Goal: Find specific page/section: Find specific page/section

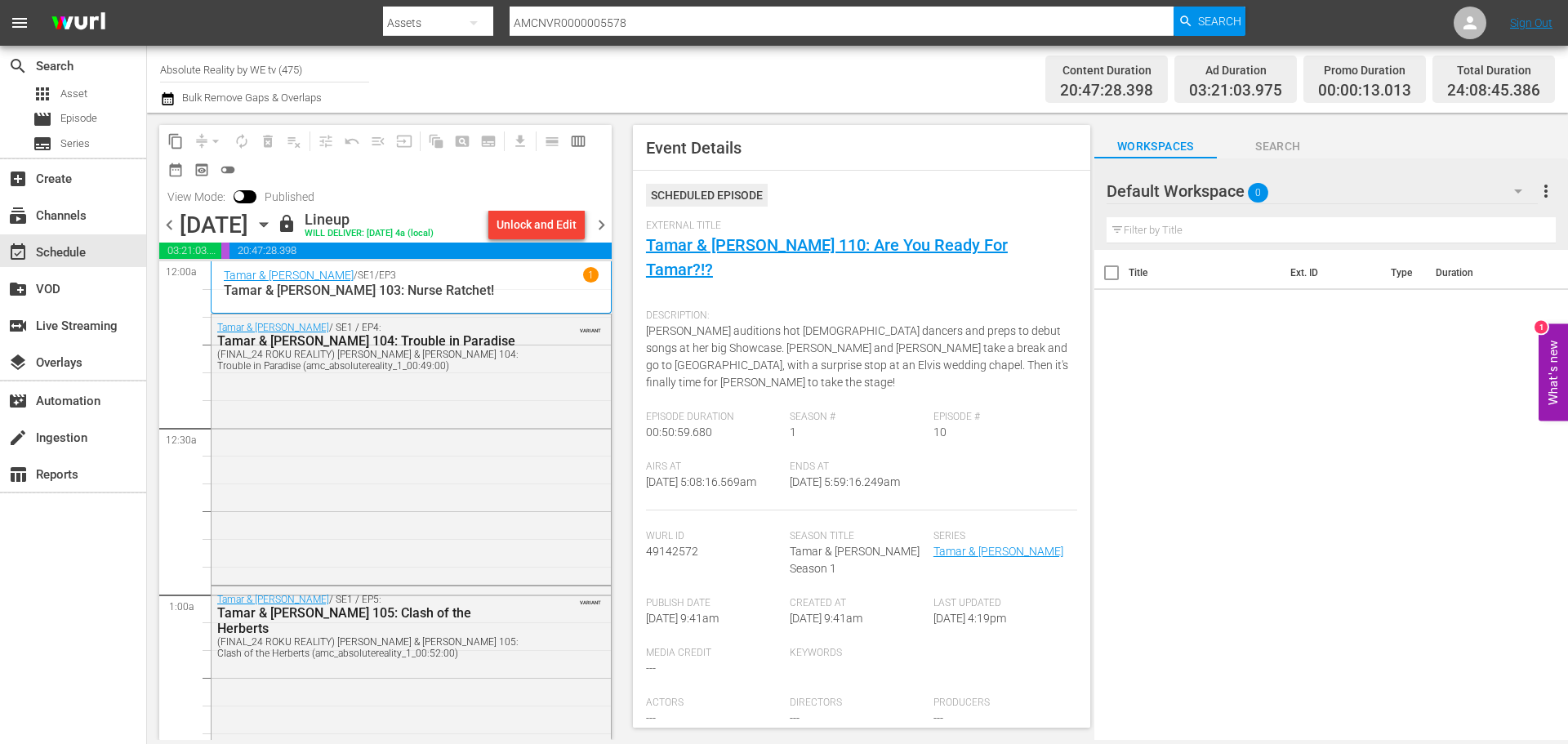
scroll to position [326, 0]
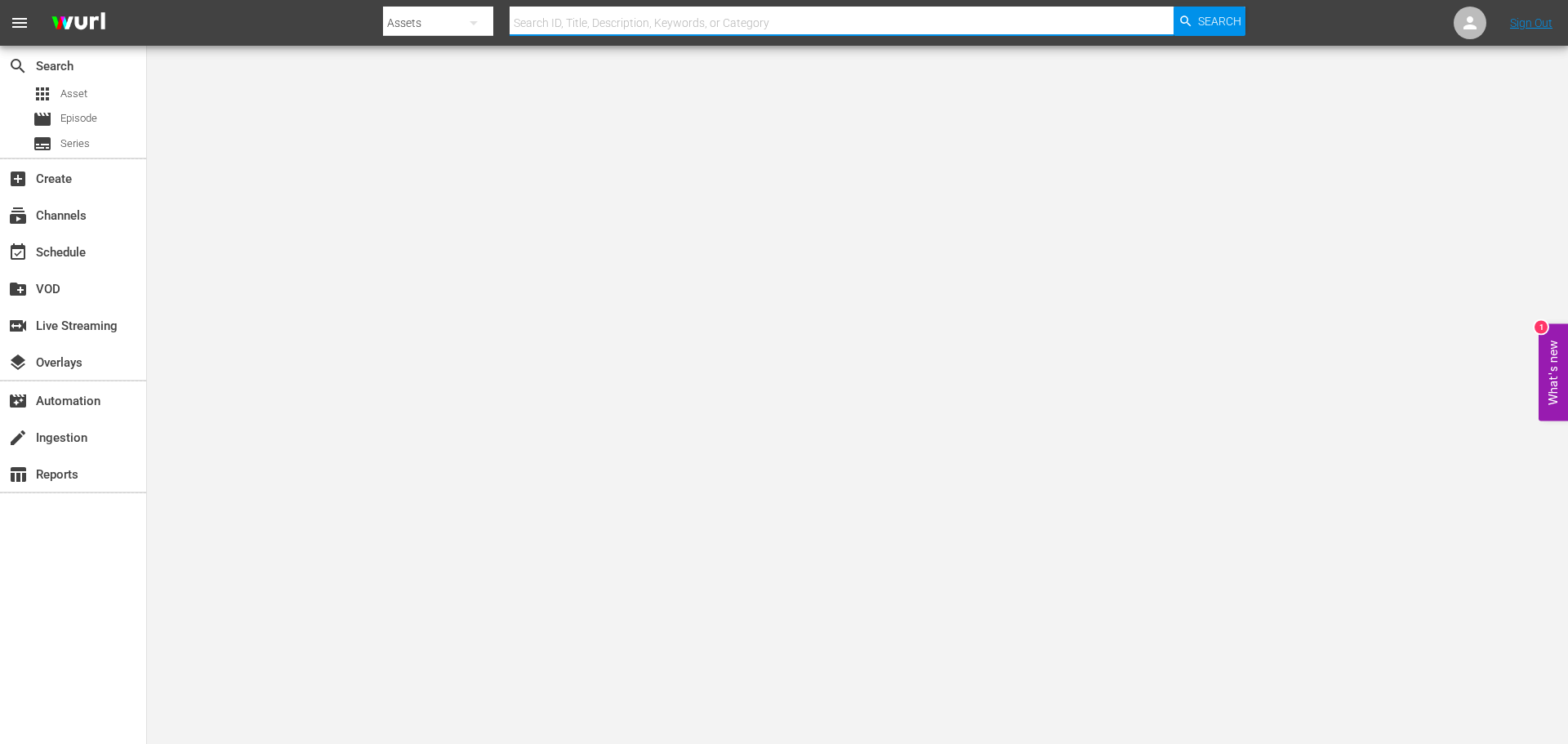
click at [865, 26] on input "text" at bounding box center [841, 23] width 663 height 39
paste input "RLA229547"
type input "RLA229547"
click at [94, 90] on div "apps Asset" at bounding box center [73, 94] width 146 height 23
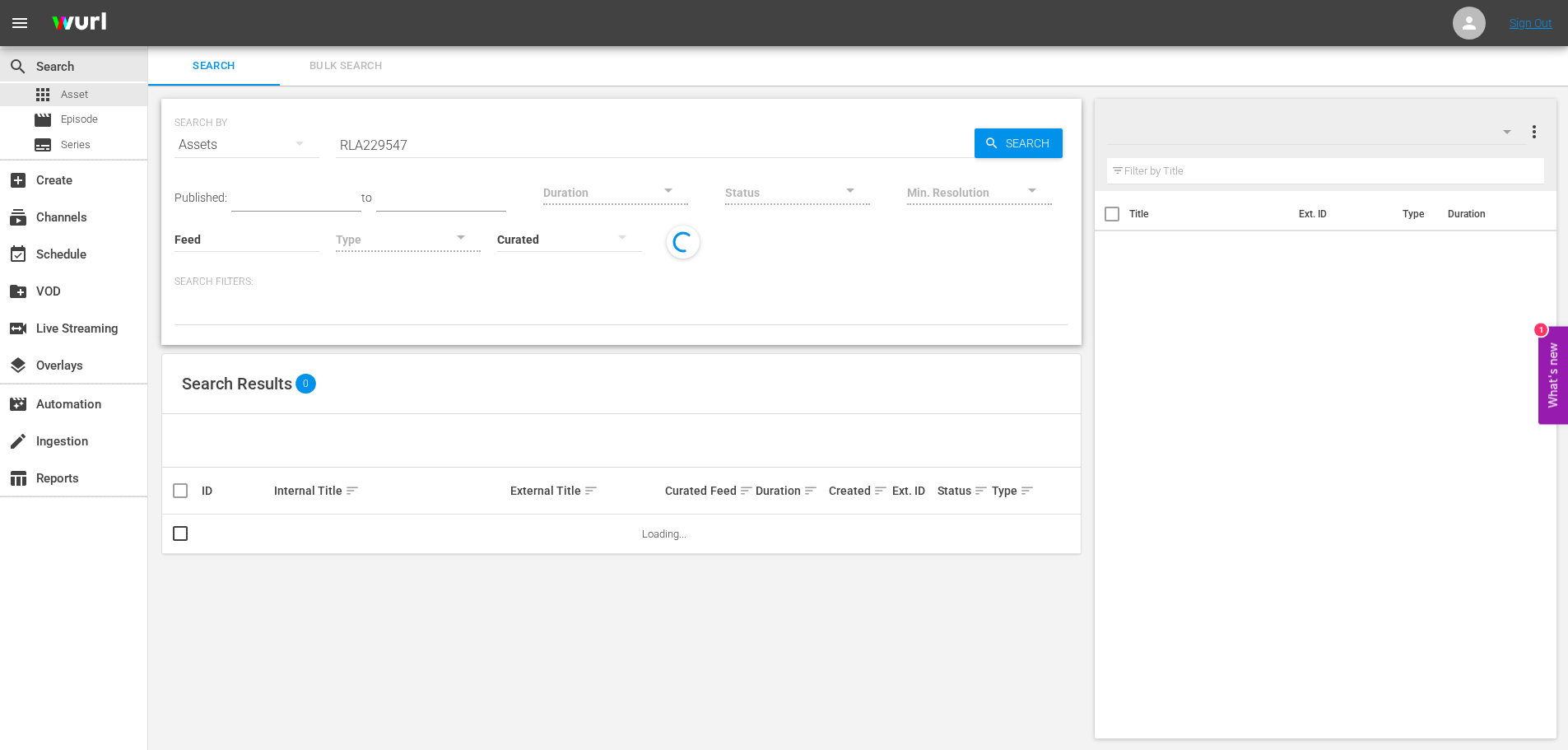
click at [509, 137] on input "RLA229547" at bounding box center [655, 145] width 639 height 40
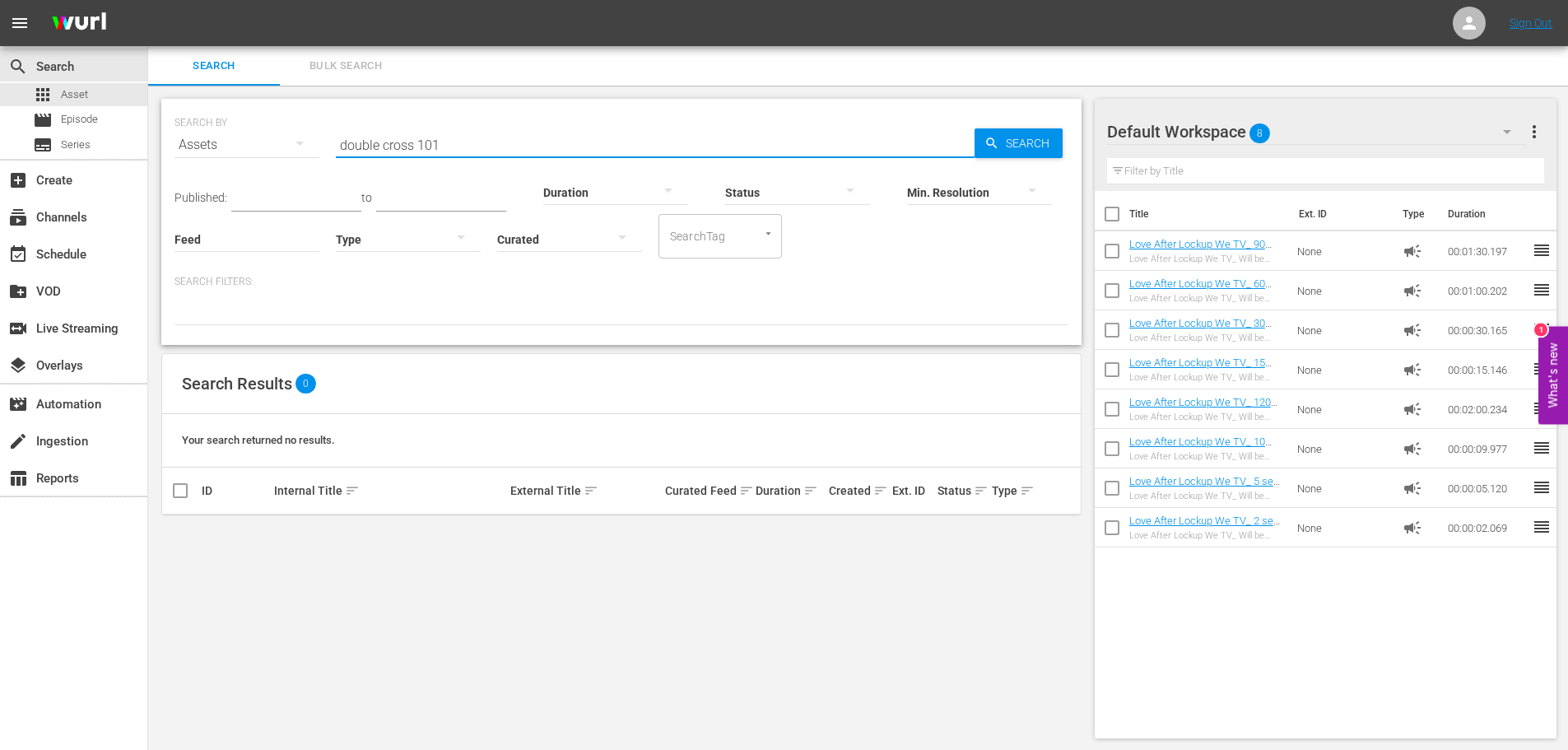
type input "double cross 101"
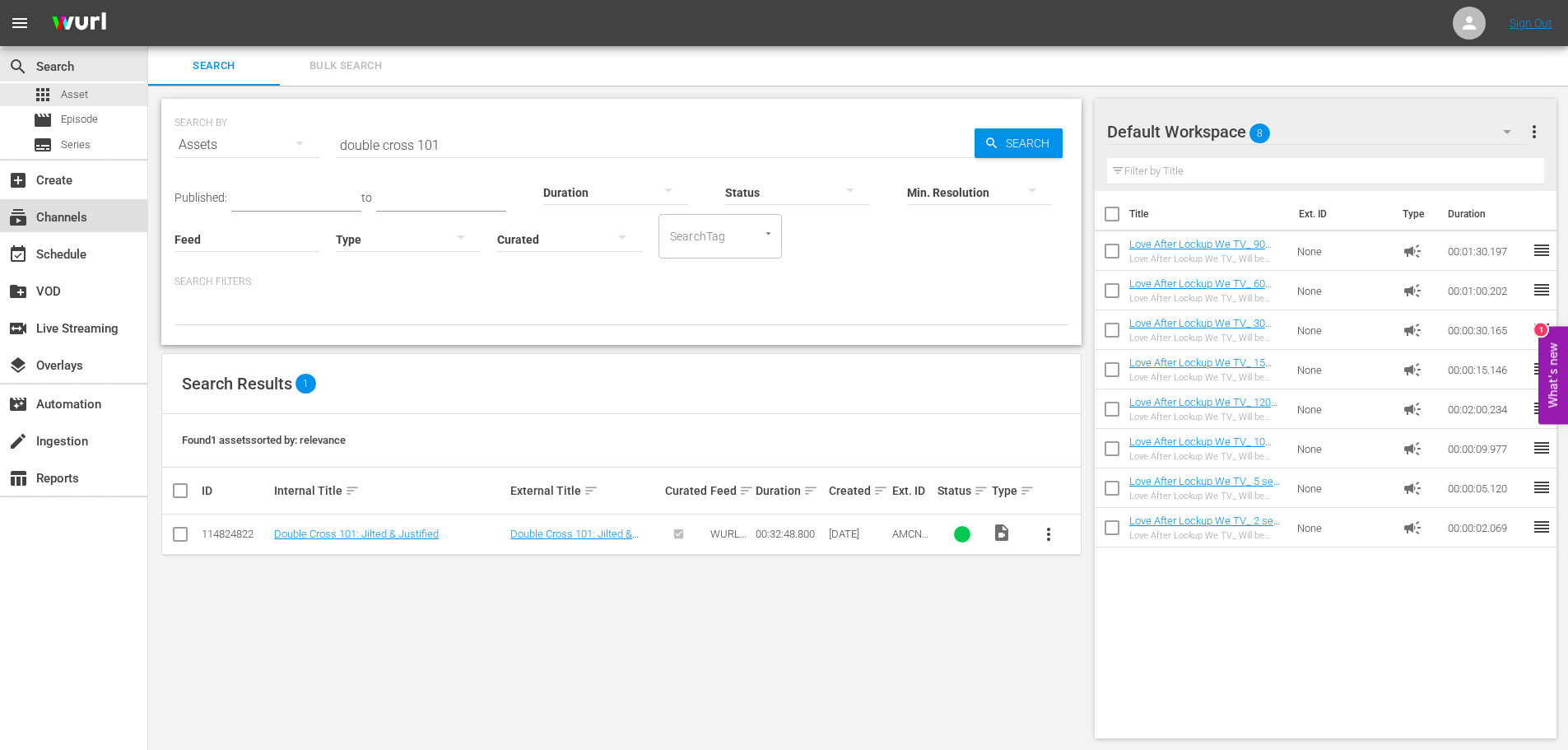
click at [82, 216] on div "subscriptions Channels" at bounding box center [46, 215] width 92 height 15
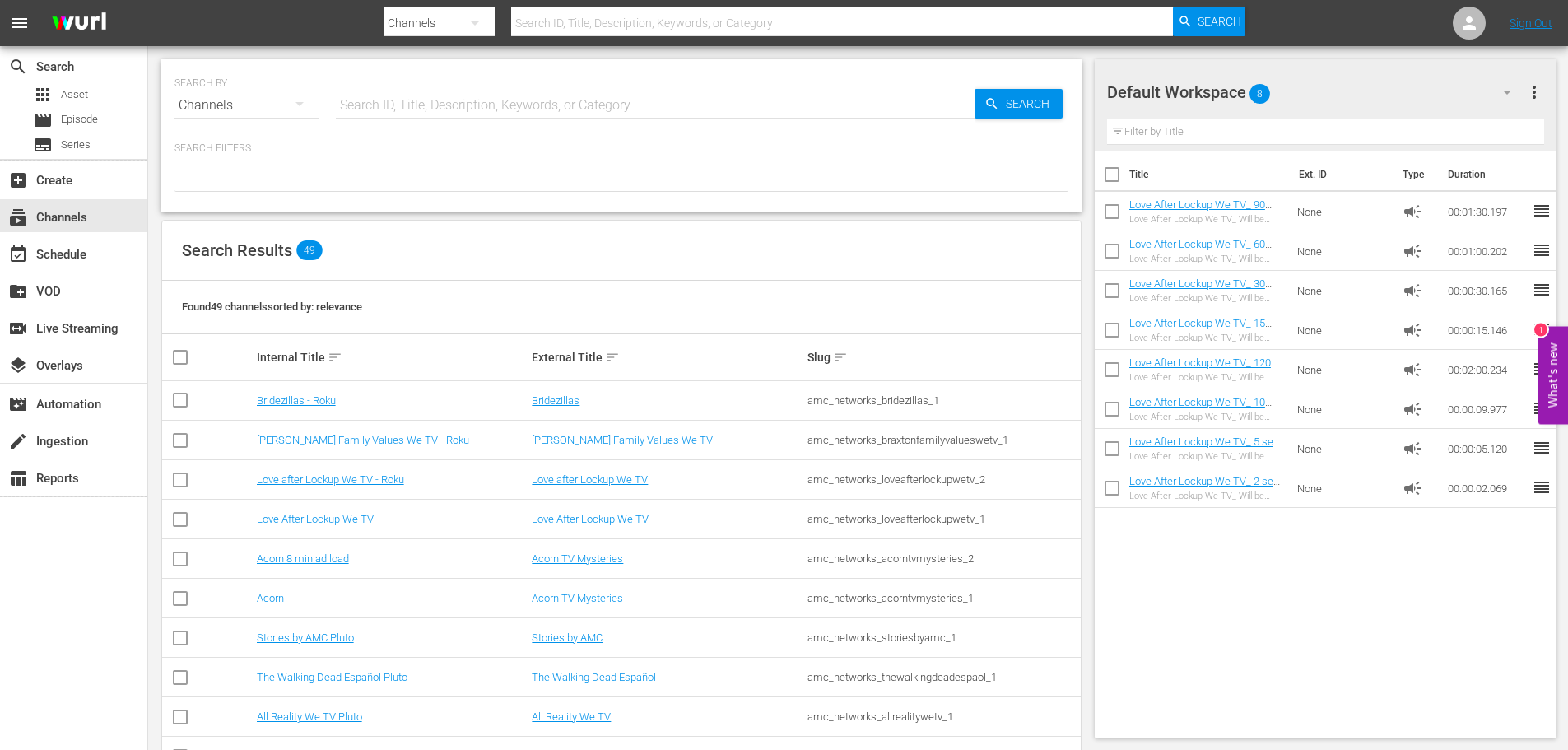
click at [404, 104] on input "text" at bounding box center [655, 106] width 639 height 40
type input "gems"
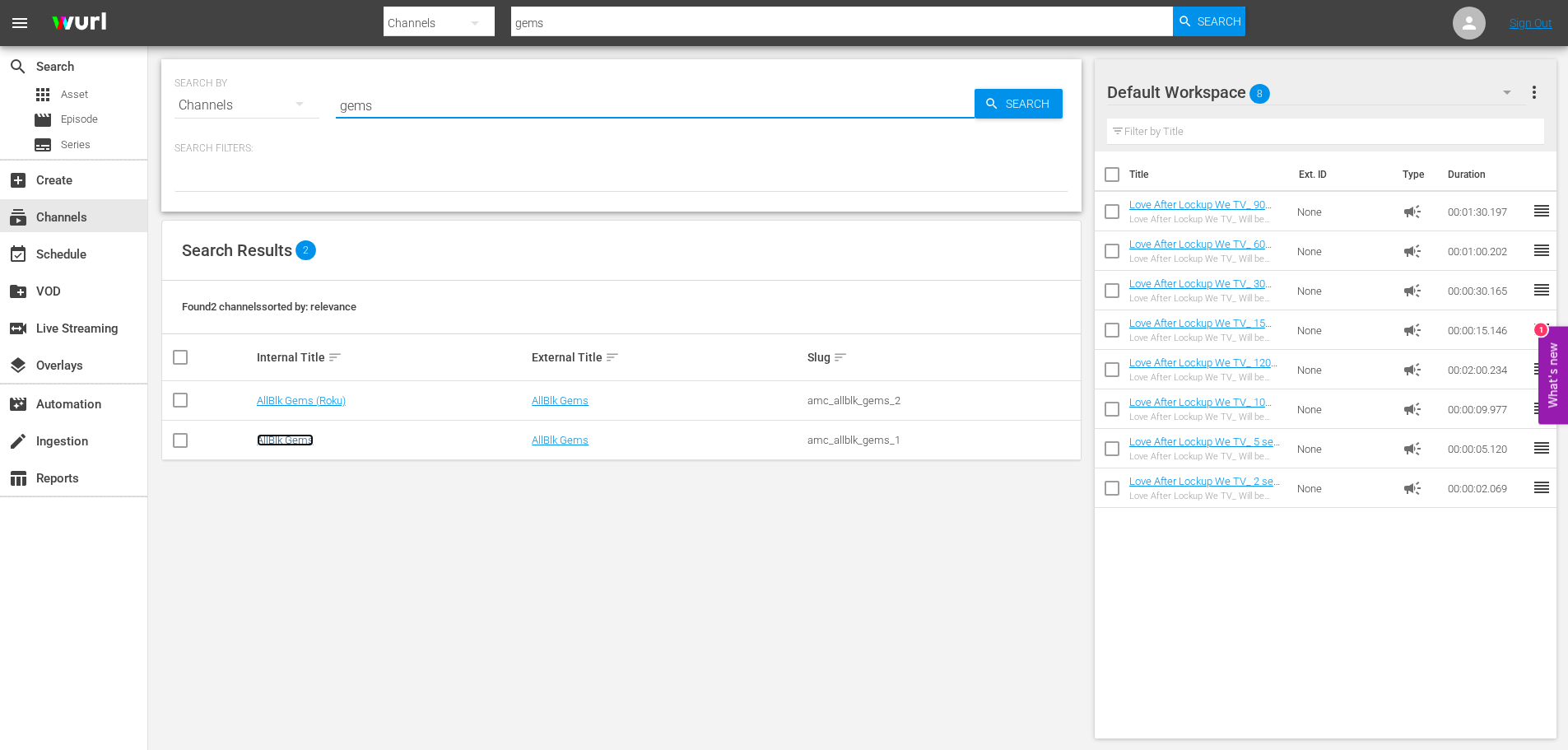
click at [309, 434] on link "AllBlk Gems" at bounding box center [285, 440] width 57 height 12
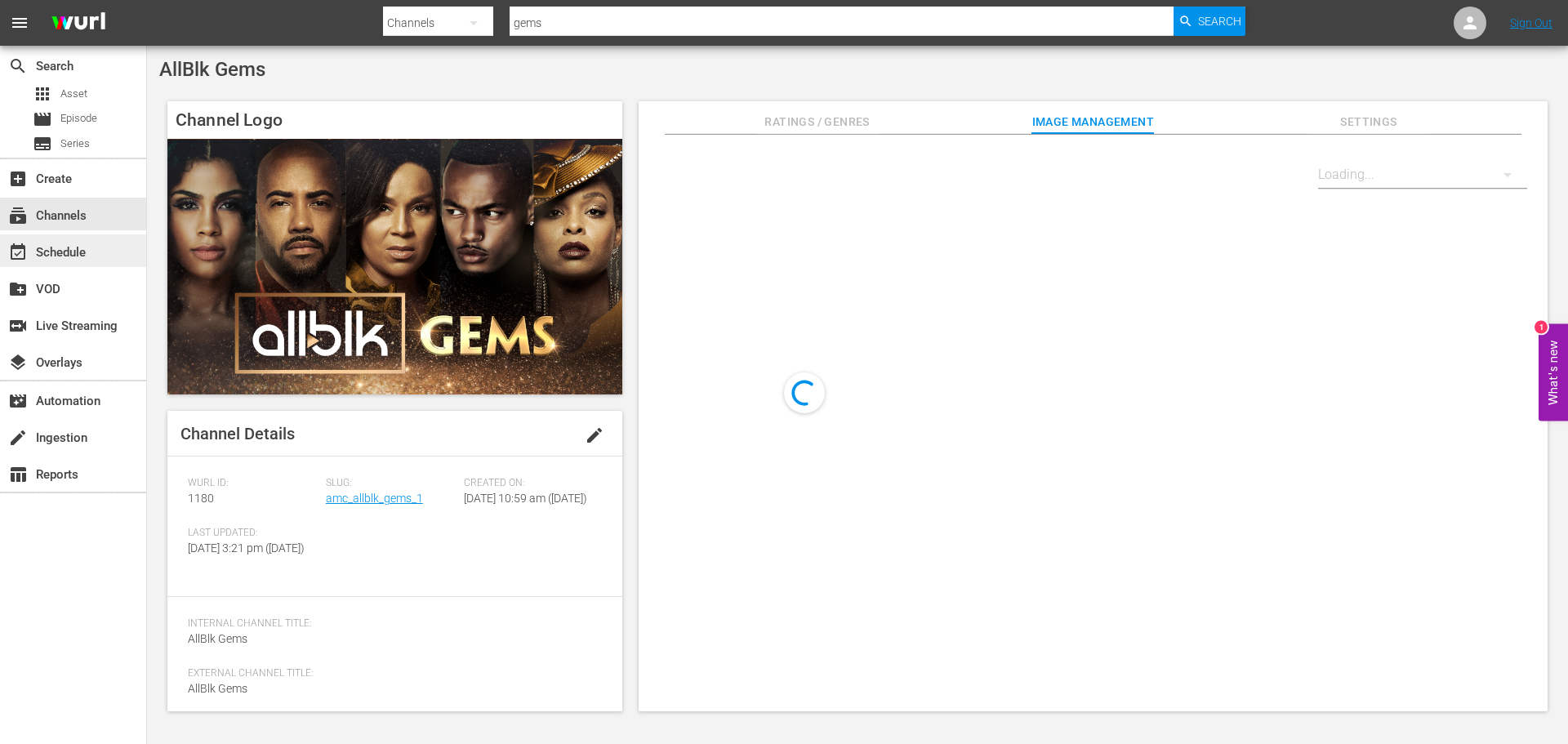
click at [79, 247] on div "event_available Schedule" at bounding box center [45, 250] width 91 height 14
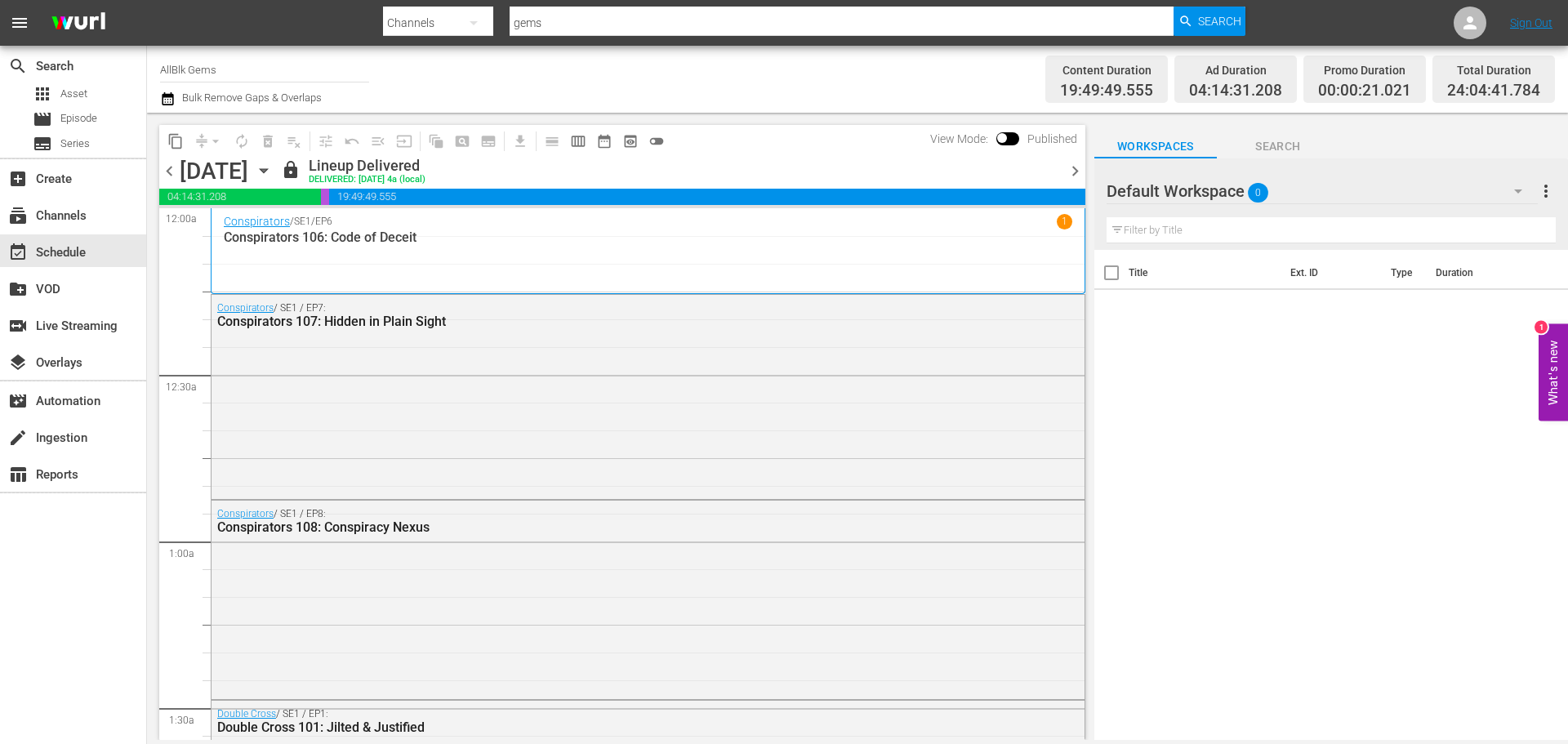
click at [273, 173] on icon "button" at bounding box center [263, 170] width 18 height 18
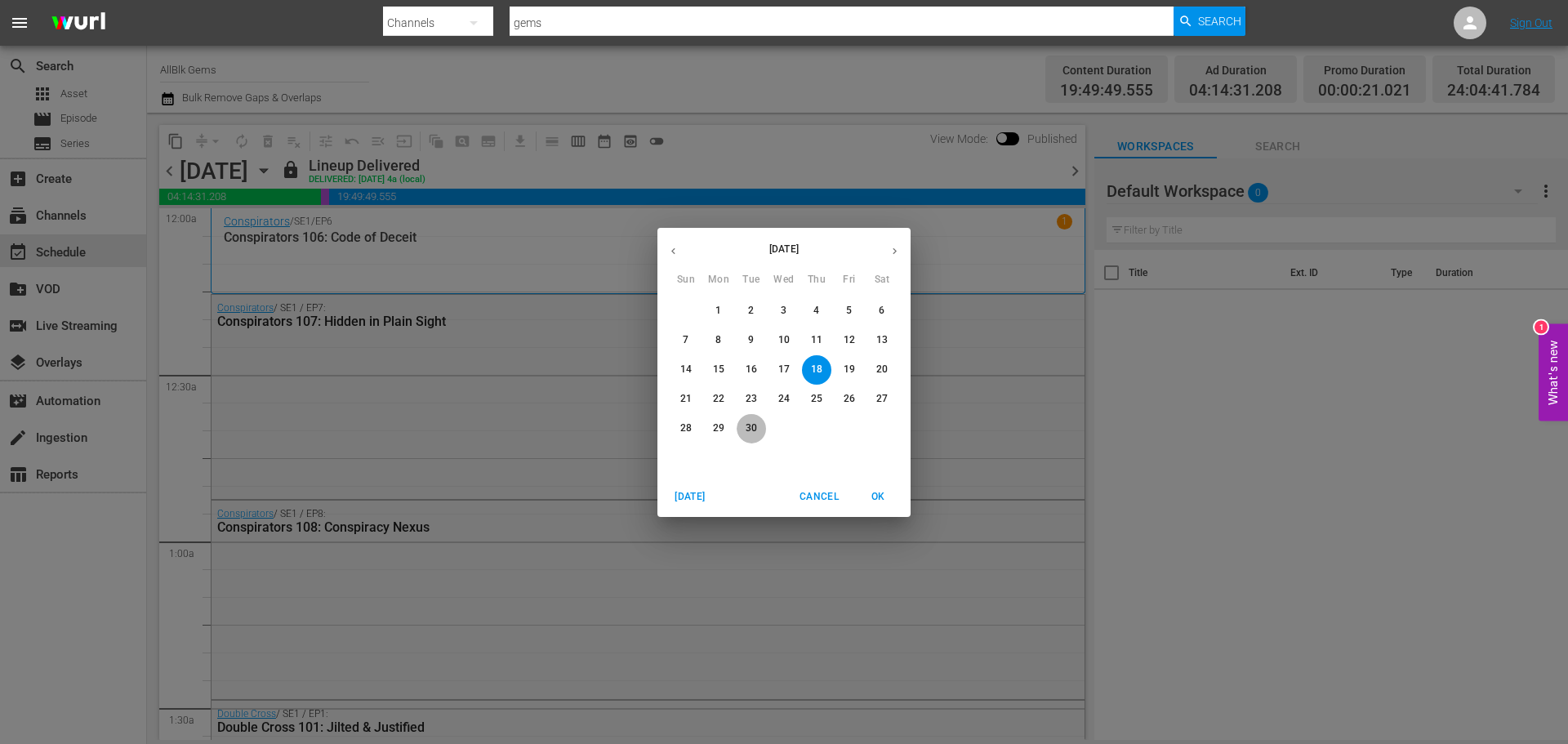
click at [750, 429] on p "30" at bounding box center [750, 429] width 11 height 14
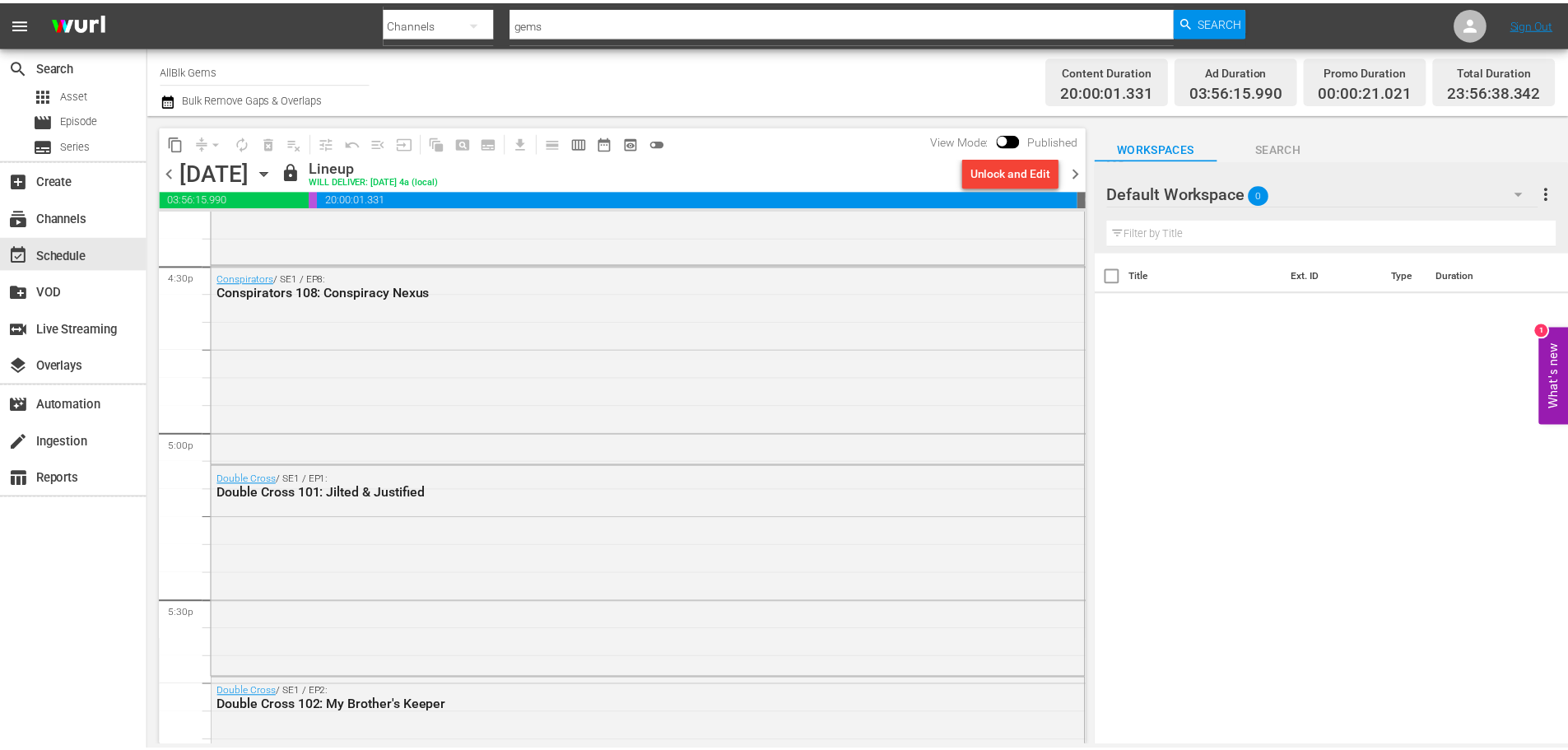
scroll to position [5503, 0]
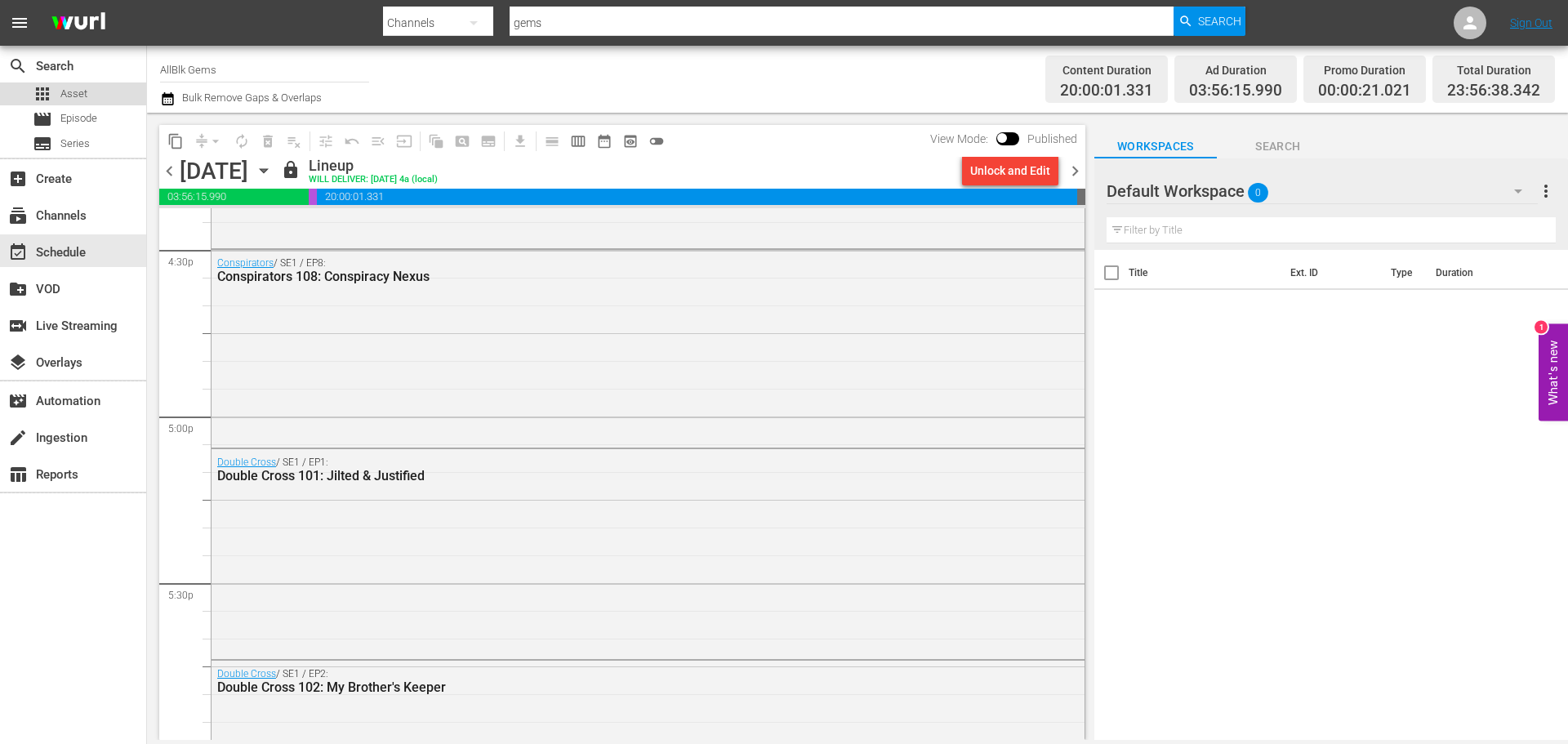
click at [104, 83] on div "apps Asset" at bounding box center [73, 94] width 146 height 23
